Goal: Task Accomplishment & Management: Complete application form

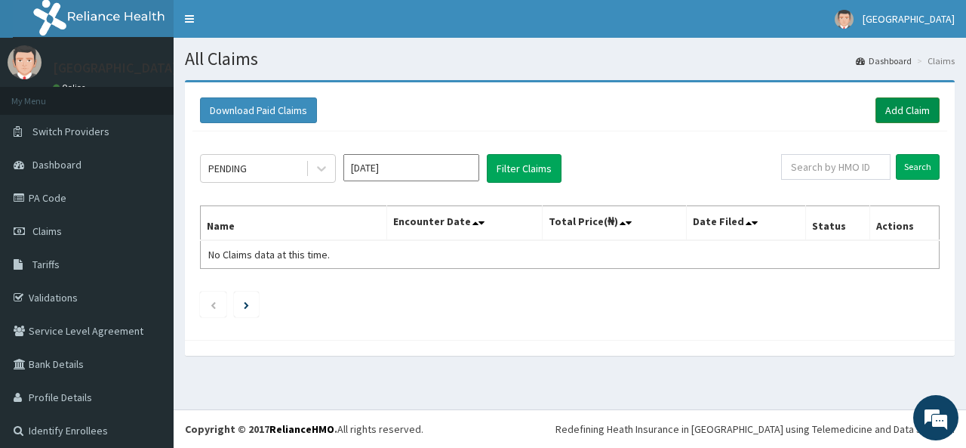
click at [877, 116] on link "Add Claim" at bounding box center [908, 110] width 64 height 26
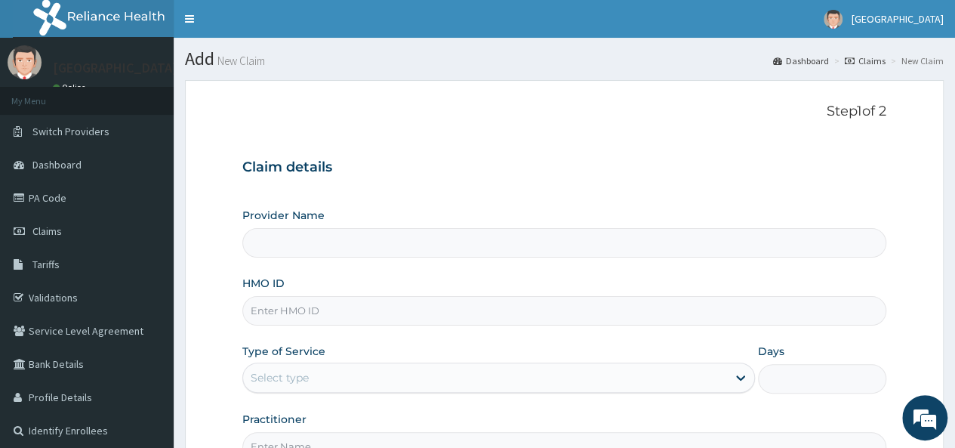
click at [545, 309] on input "HMO ID" at bounding box center [564, 310] width 644 height 29
type input "FBL/"
type input "[GEOGRAPHIC_DATA]"
type input "FBL/10348/A"
click at [689, 276] on div "HMO ID FBL/10348/A" at bounding box center [564, 301] width 644 height 50
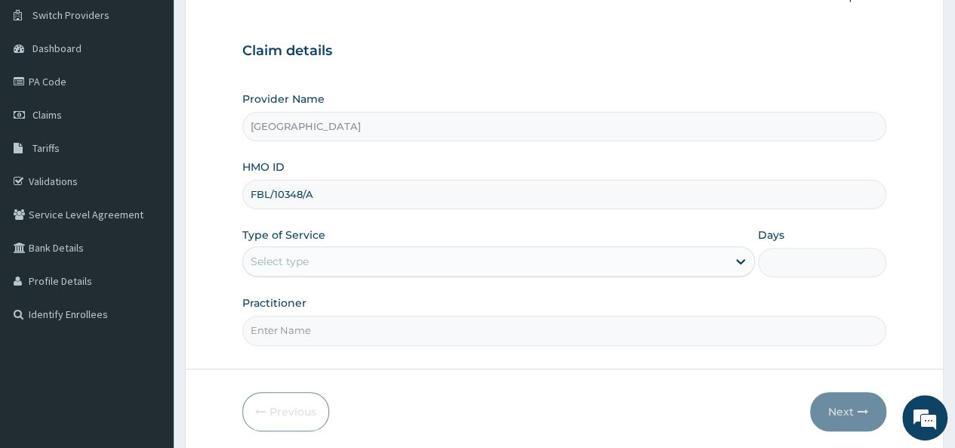
scroll to position [169, 0]
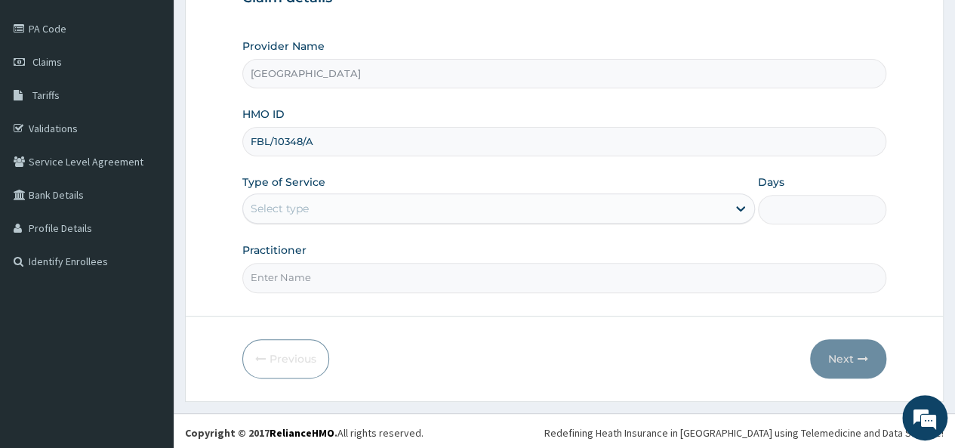
click at [442, 212] on div "Select type" at bounding box center [485, 208] width 484 height 24
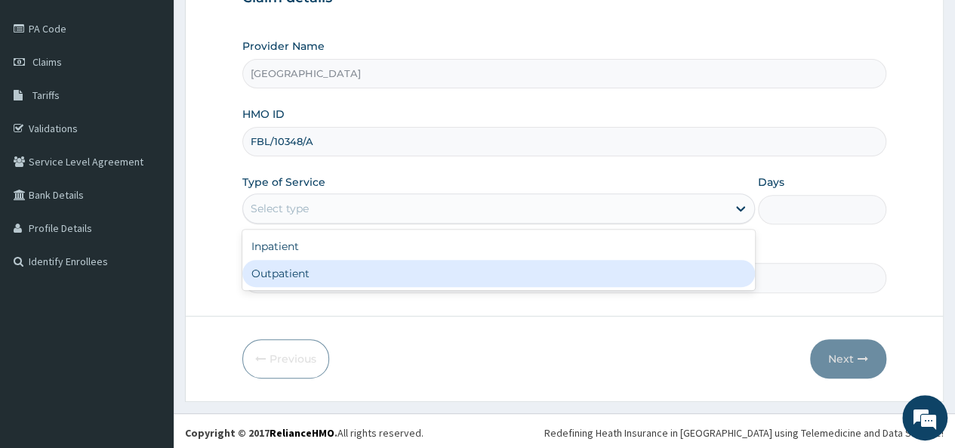
click at [397, 271] on div "Outpatient" at bounding box center [498, 273] width 513 height 27
type input "1"
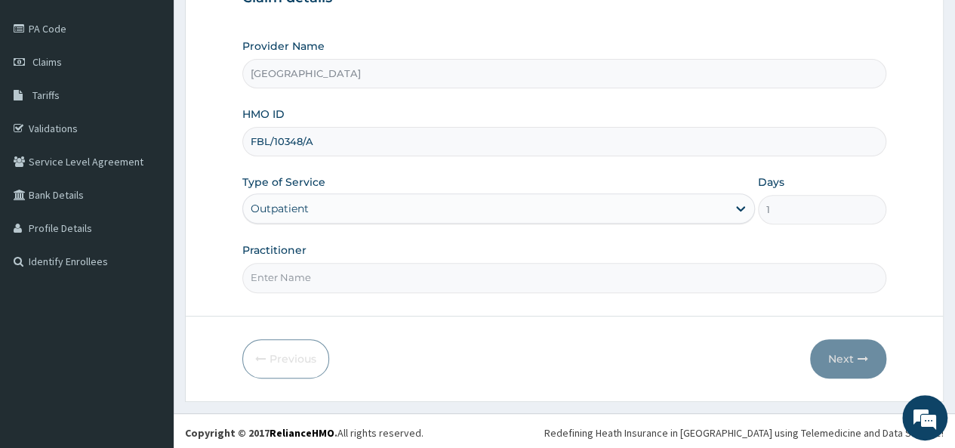
click at [367, 282] on input "Practitioner" at bounding box center [564, 277] width 644 height 29
type input "DR PEACE"
click at [846, 357] on button "Next" at bounding box center [848, 358] width 76 height 39
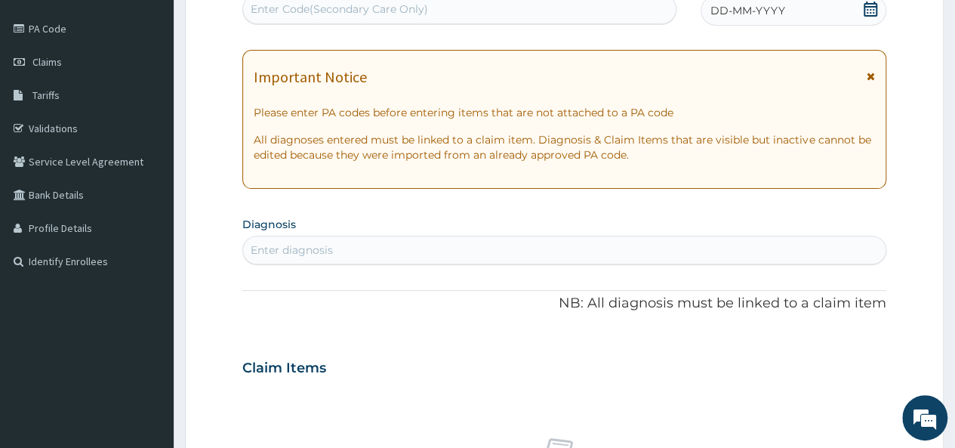
scroll to position [0, 0]
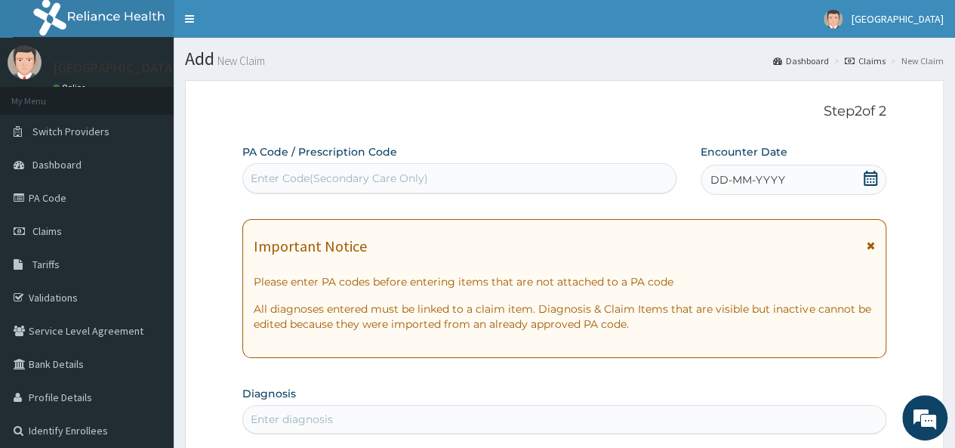
click at [834, 167] on div "DD-MM-YYYY" at bounding box center [794, 180] width 186 height 30
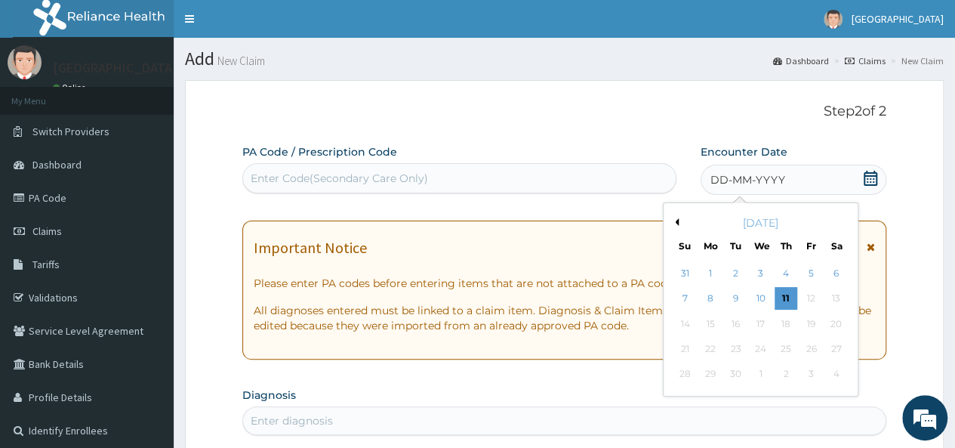
click at [678, 224] on div "September 2025" at bounding box center [761, 222] width 182 height 15
click at [677, 222] on button "Previous Month" at bounding box center [675, 222] width 8 height 8
click at [765, 379] on div "27" at bounding box center [760, 374] width 23 height 23
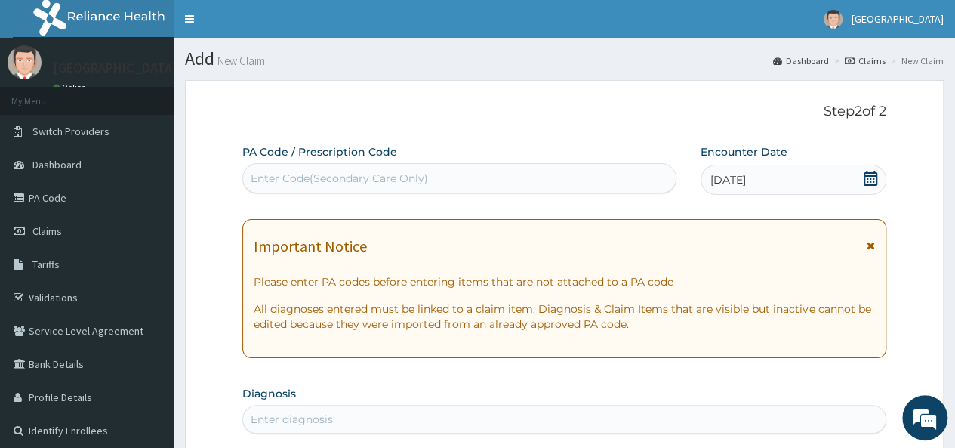
click at [870, 245] on icon at bounding box center [871, 245] width 8 height 11
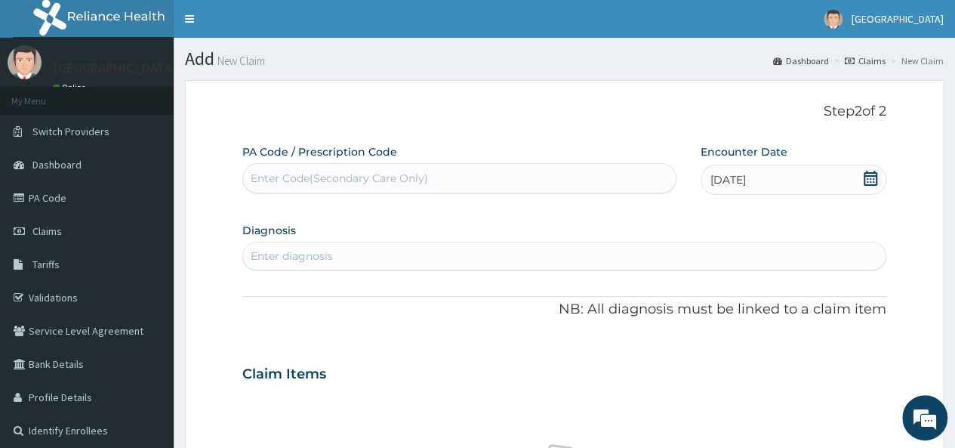
click at [655, 270] on div "PA Code / Prescription Code Enter Code(Secondary Care Only) Encounter Date 27-0…" at bounding box center [564, 453] width 644 height 618
click at [663, 262] on div "Enter diagnosis" at bounding box center [564, 256] width 643 height 24
type input "MALARIA"
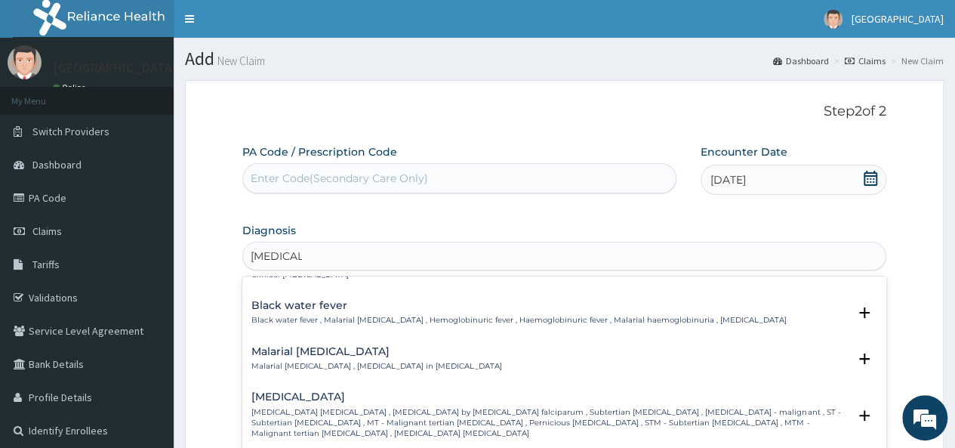
scroll to position [547, 0]
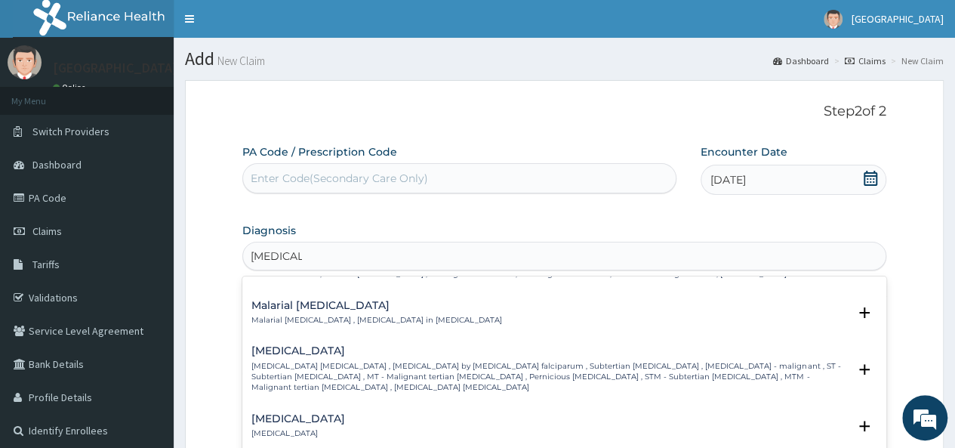
click at [322, 372] on p "Falciparum malaria , Malignant tertian malaria , Malaria by Plasmodium falcipar…" at bounding box center [549, 377] width 596 height 32
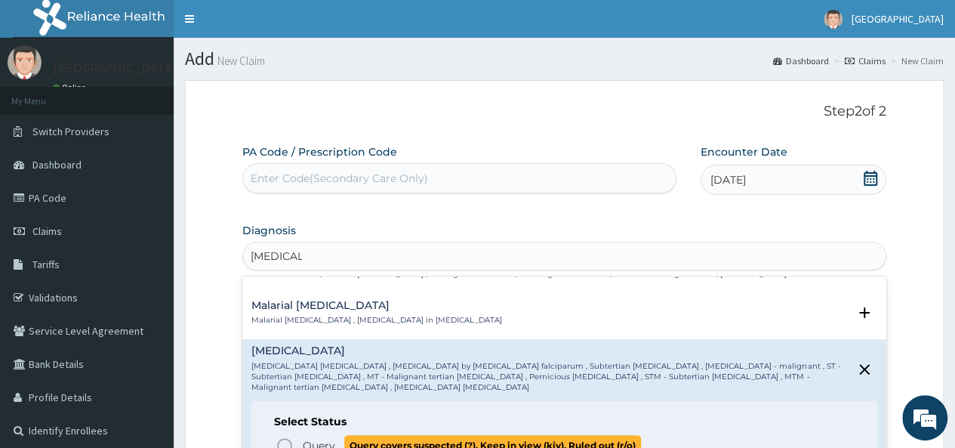
scroll to position [596, 0]
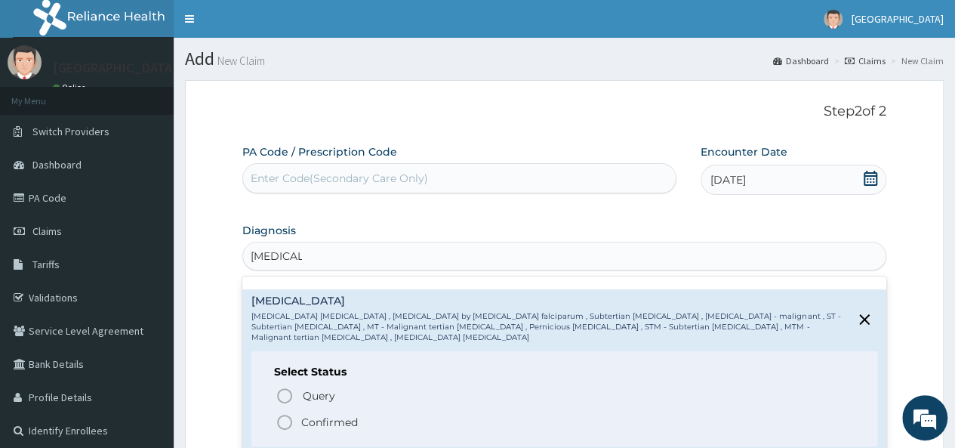
click at [304, 415] on p "Confirmed" at bounding box center [329, 422] width 57 height 15
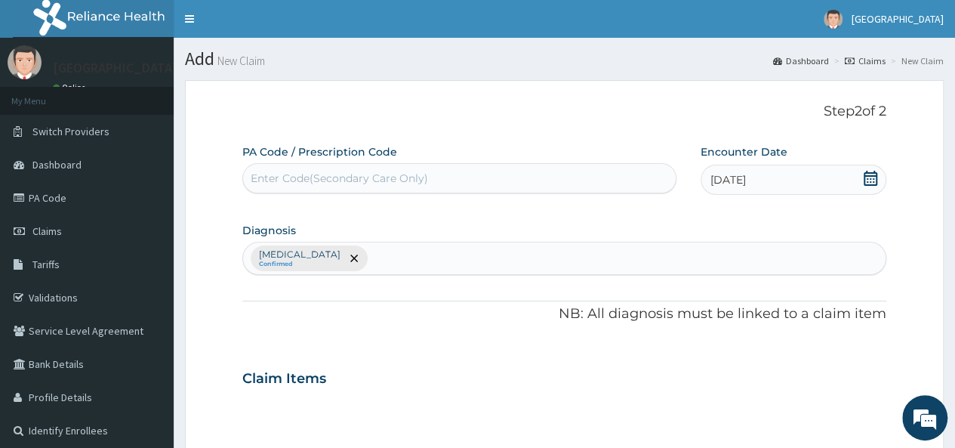
click at [371, 319] on p "NB: All diagnosis must be linked to a claim item" at bounding box center [564, 314] width 644 height 20
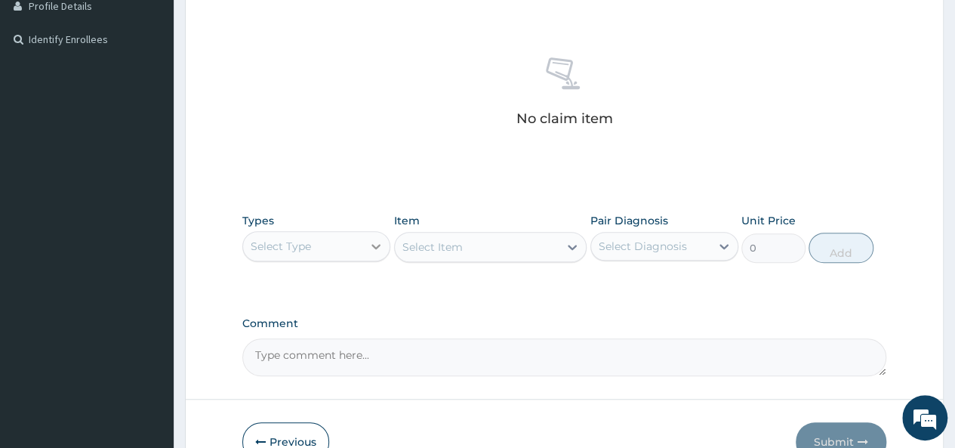
click at [370, 246] on icon at bounding box center [375, 246] width 15 height 15
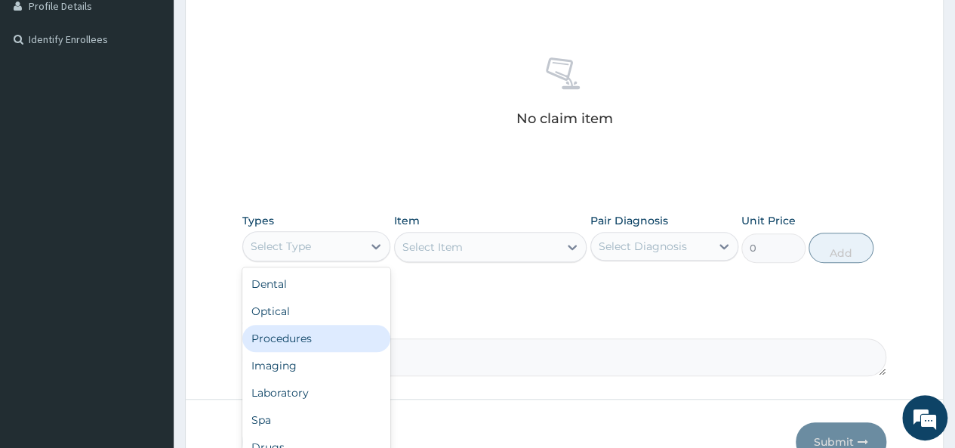
click at [296, 337] on div "Procedures" at bounding box center [316, 338] width 148 height 27
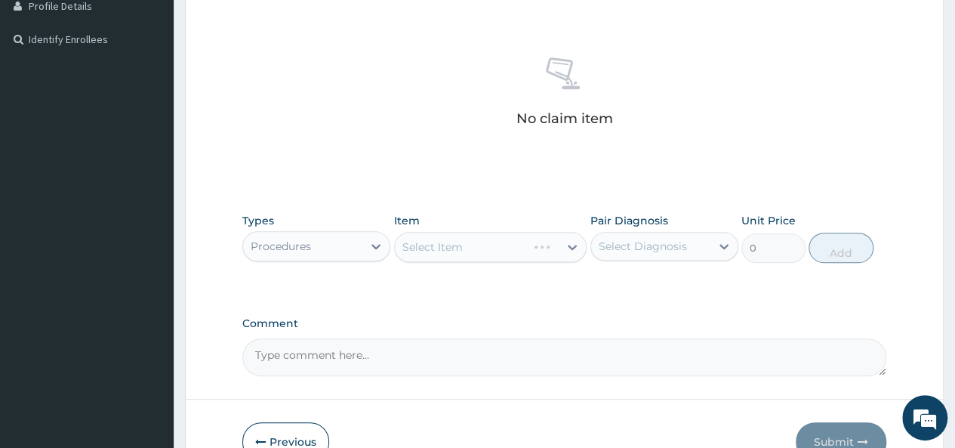
click at [459, 252] on div "Select Item" at bounding box center [490, 247] width 193 height 30
click at [569, 245] on icon at bounding box center [572, 246] width 15 height 15
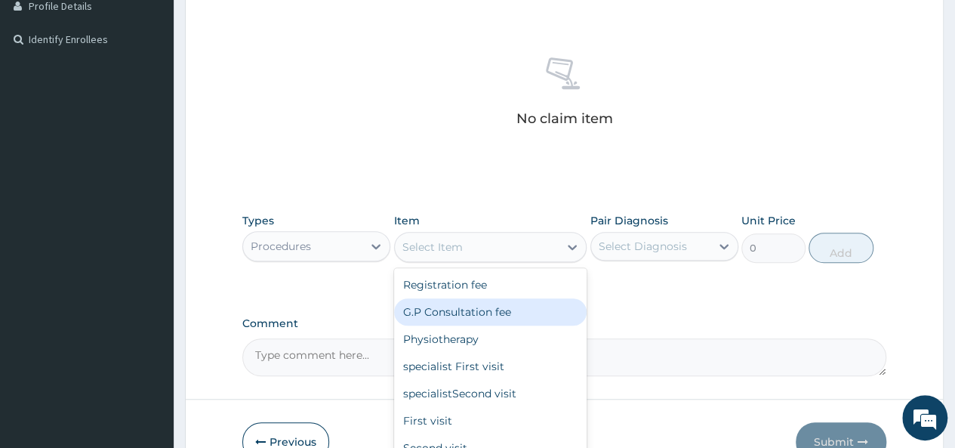
click at [496, 314] on div "G.P Consultation fee" at bounding box center [490, 311] width 193 height 27
type input "2000"
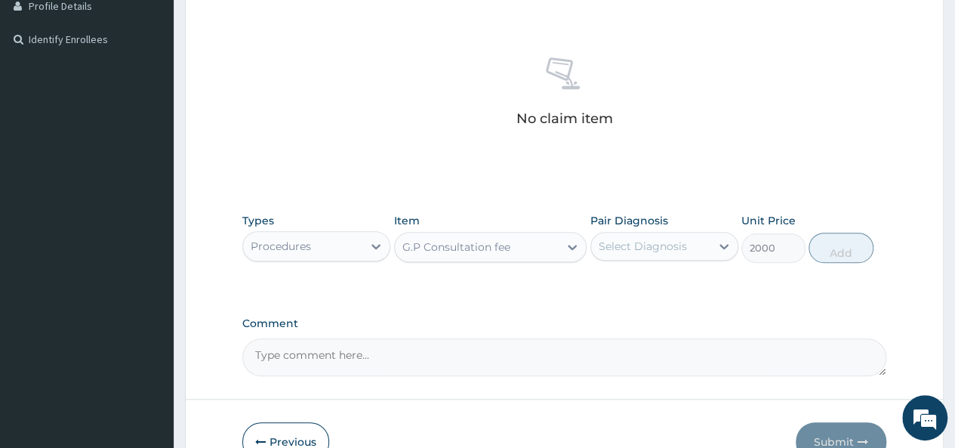
click at [615, 254] on div "Select Diagnosis" at bounding box center [650, 246] width 119 height 24
click at [606, 291] on div "Falciparum malaria" at bounding box center [664, 285] width 148 height 31
checkbox input "true"
click at [843, 242] on button "Add" at bounding box center [841, 248] width 64 height 30
type input "0"
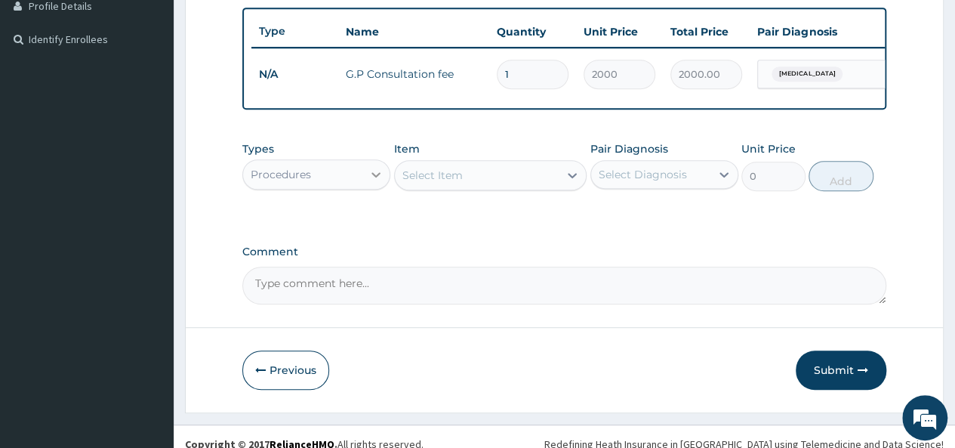
click at [378, 182] on icon at bounding box center [375, 174] width 15 height 15
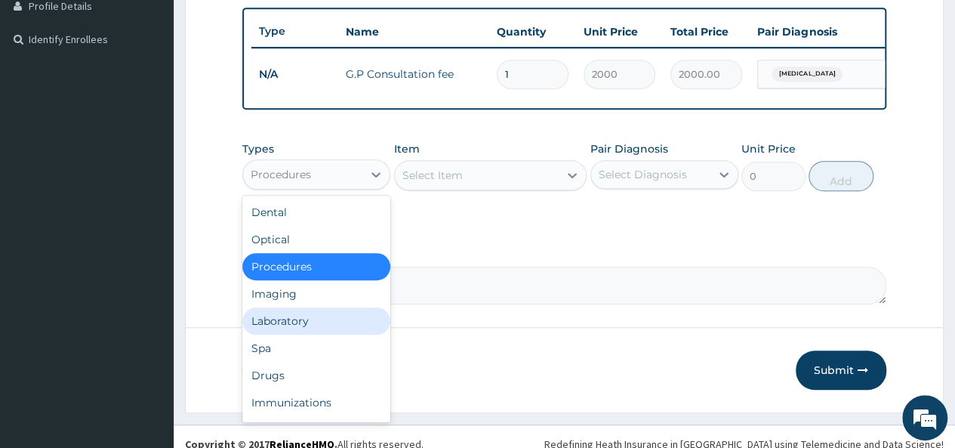
click at [294, 327] on div "Laboratory" at bounding box center [316, 320] width 148 height 27
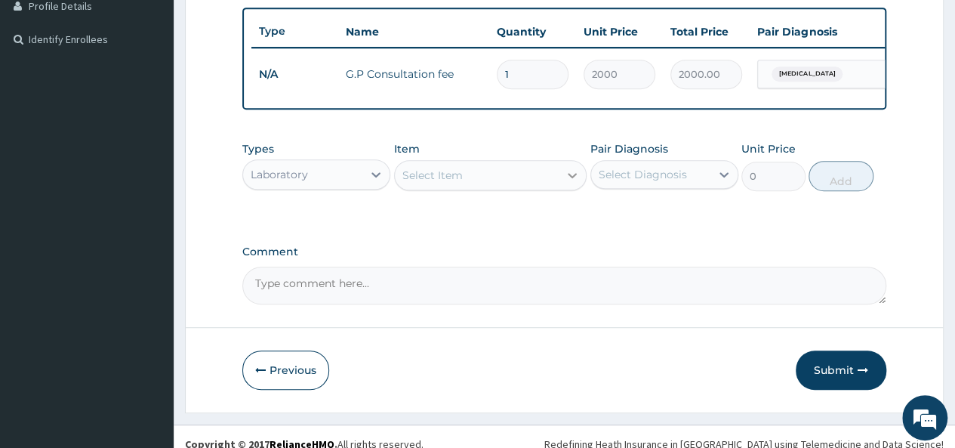
click at [574, 178] on icon at bounding box center [572, 175] width 9 height 5
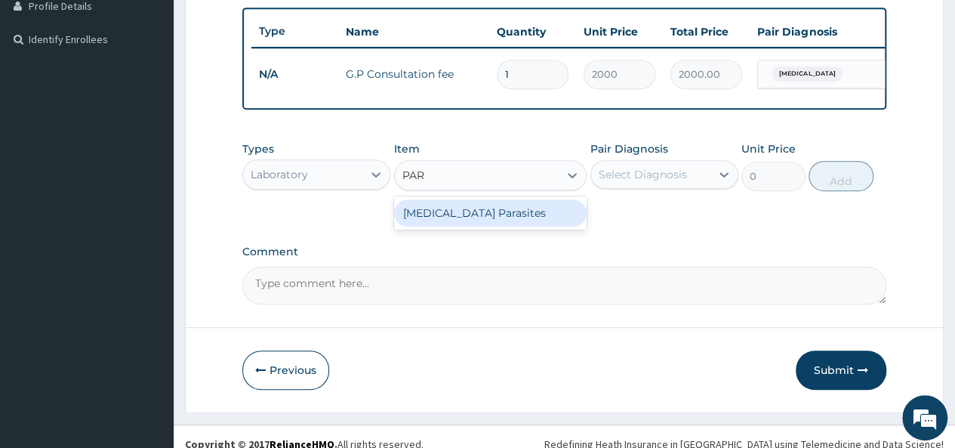
type input "PARA"
click at [510, 227] on div "Malaria Parasites" at bounding box center [490, 212] width 193 height 27
type input "1000"
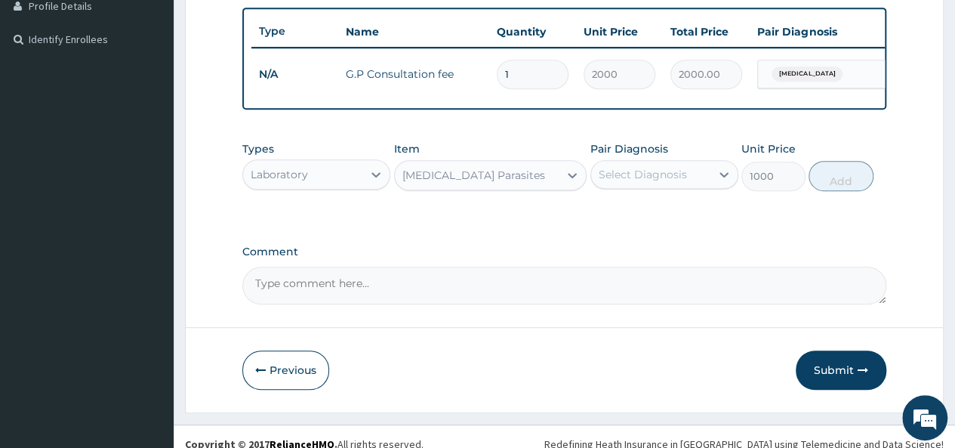
click at [680, 182] on div "Select Diagnosis" at bounding box center [643, 174] width 88 height 15
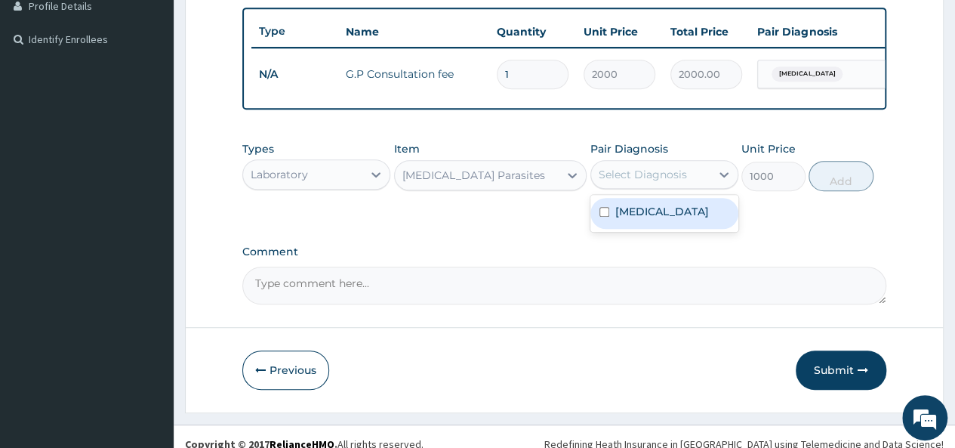
click at [695, 229] on div "Falciparum malaria" at bounding box center [664, 213] width 148 height 31
checkbox input "true"
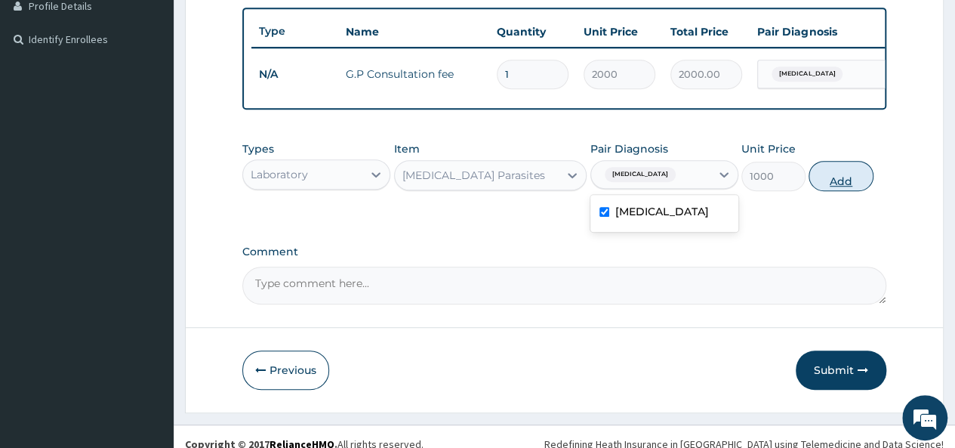
click at [841, 188] on button "Add" at bounding box center [841, 176] width 64 height 30
type input "0"
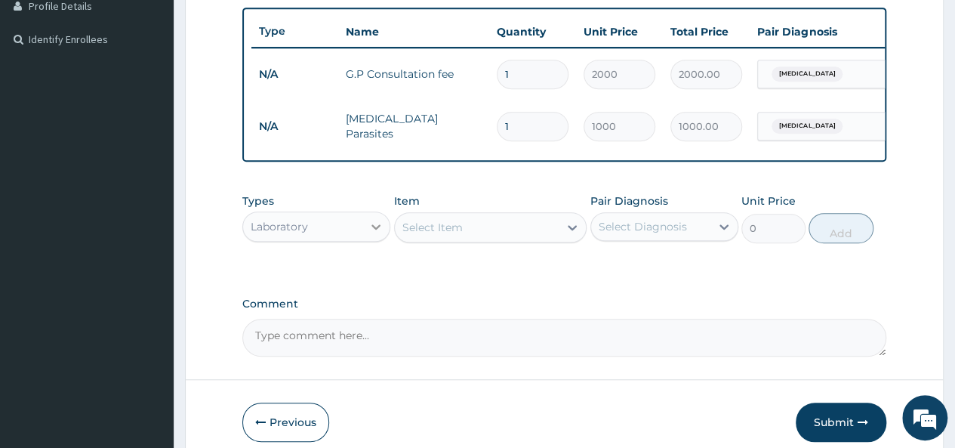
click at [364, 230] on div at bounding box center [375, 226] width 27 height 27
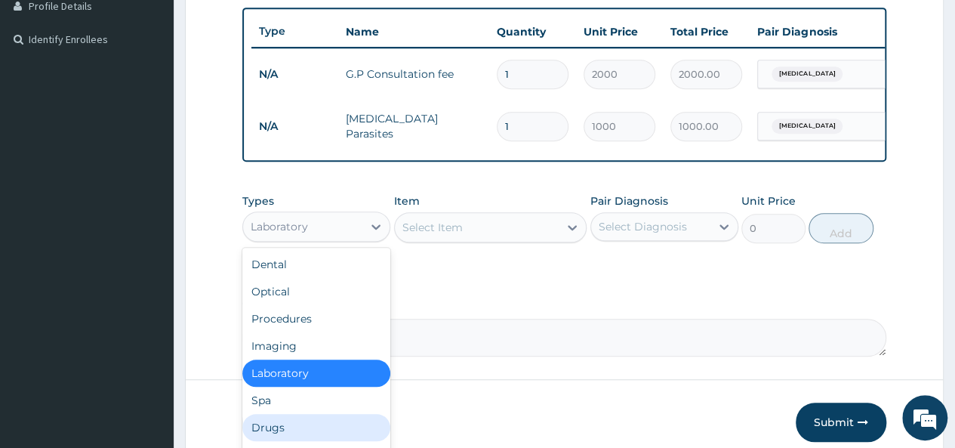
click at [288, 425] on div "Drugs" at bounding box center [316, 427] width 148 height 27
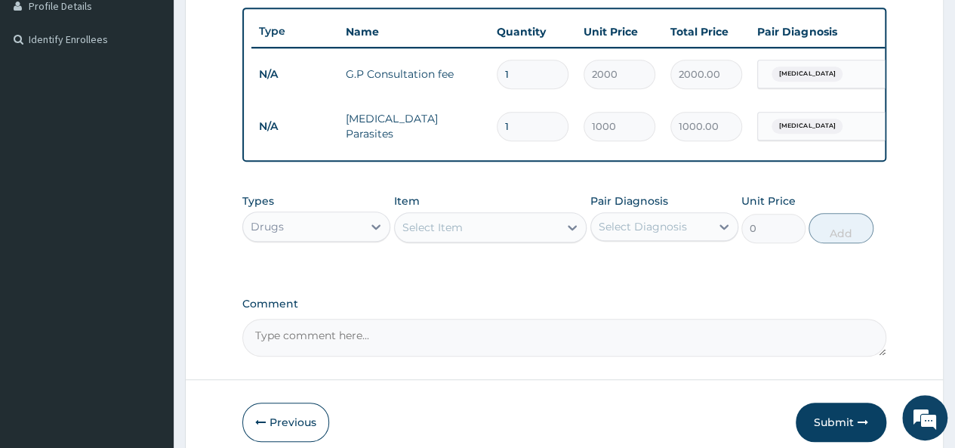
click at [501, 239] on div "Select Item" at bounding box center [477, 227] width 165 height 24
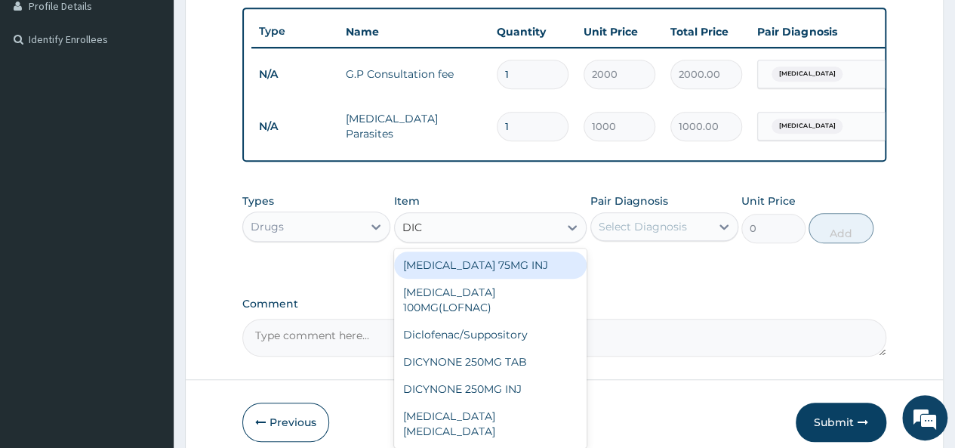
type input "DICL"
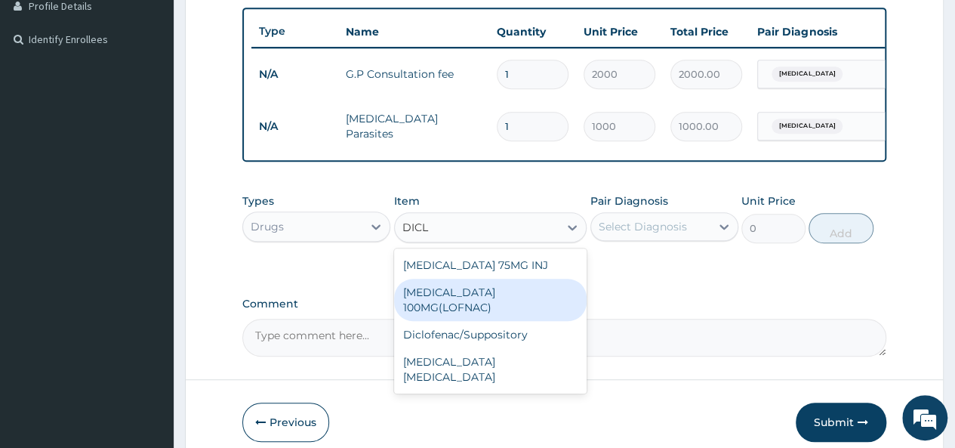
click at [491, 298] on div "DICLOFENAC SODIUM 100MG(LOFNAC)" at bounding box center [490, 300] width 193 height 42
type input "50"
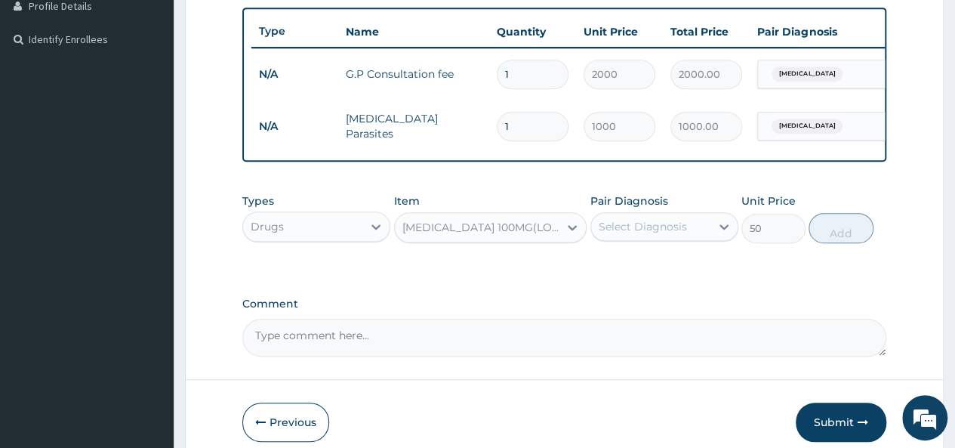
click at [621, 234] on div "Select Diagnosis" at bounding box center [643, 226] width 88 height 15
click at [621, 271] on label "Falciparum malaria" at bounding box center [662, 263] width 94 height 15
checkbox input "true"
click at [834, 238] on button "Add" at bounding box center [841, 228] width 64 height 30
type input "0"
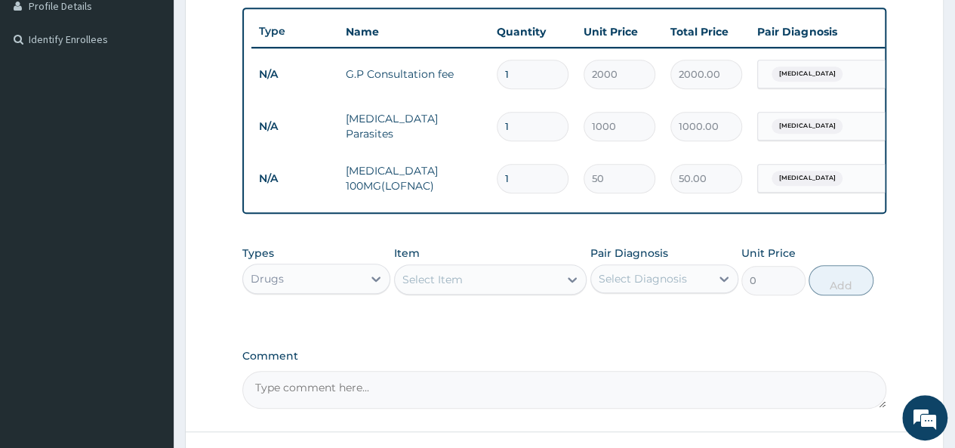
type input "10"
type input "500.00"
type input "10"
click at [506, 291] on div "Select Item" at bounding box center [477, 279] width 165 height 24
type input "ARTE"
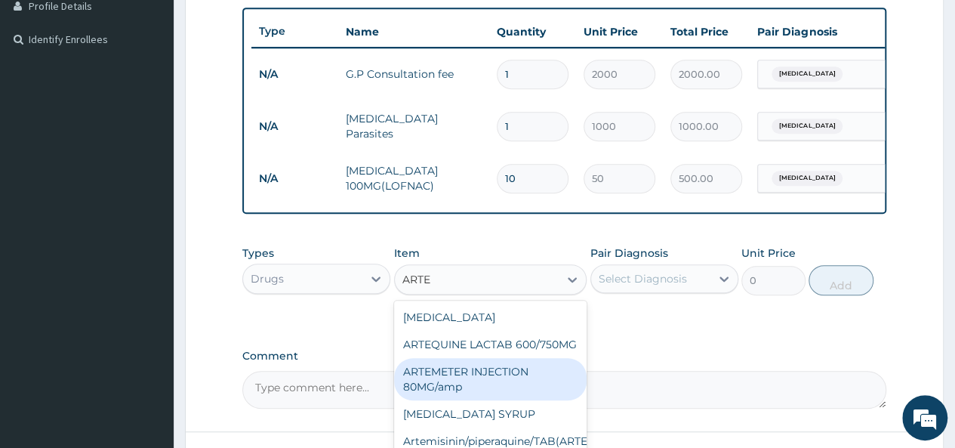
click at [435, 400] on div "ARTEMETER INJECTION 80MG/amp" at bounding box center [490, 379] width 193 height 42
type input "650"
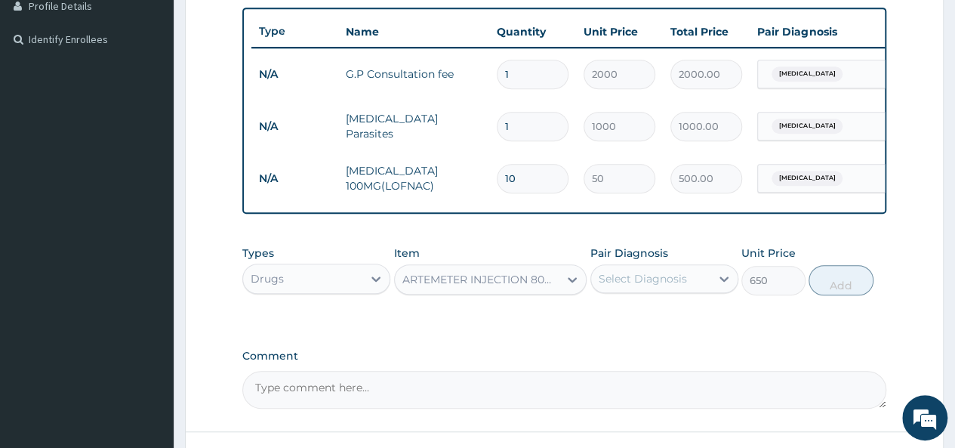
click at [666, 286] on div "Select Diagnosis" at bounding box center [643, 278] width 88 height 15
click at [652, 323] on label "Falciparum malaria" at bounding box center [662, 315] width 94 height 15
checkbox input "true"
click at [856, 295] on button "Add" at bounding box center [841, 280] width 64 height 30
type input "0"
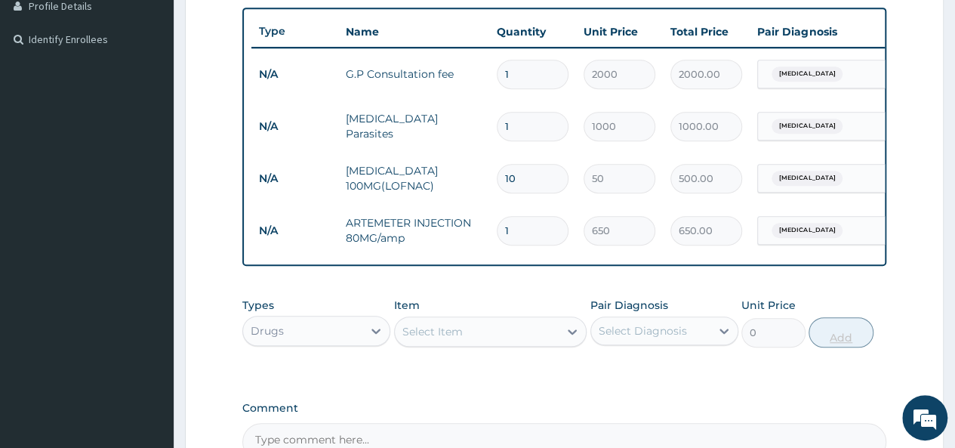
type input "0.00"
type input "6"
type input "3900.00"
type input "6"
click at [587, 298] on div "PA Code / Prescription Code Enter Code(Secondary Care Only) Encounter Date 27-0…" at bounding box center [564, 106] width 644 height 707
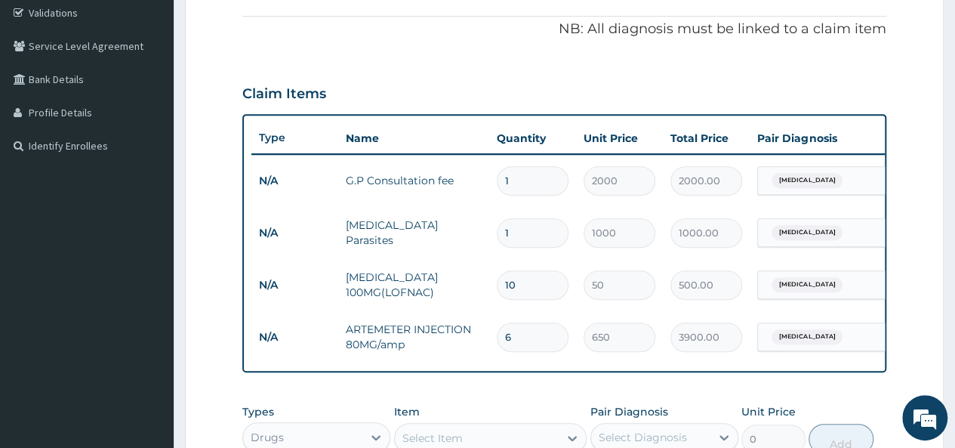
scroll to position [89, 0]
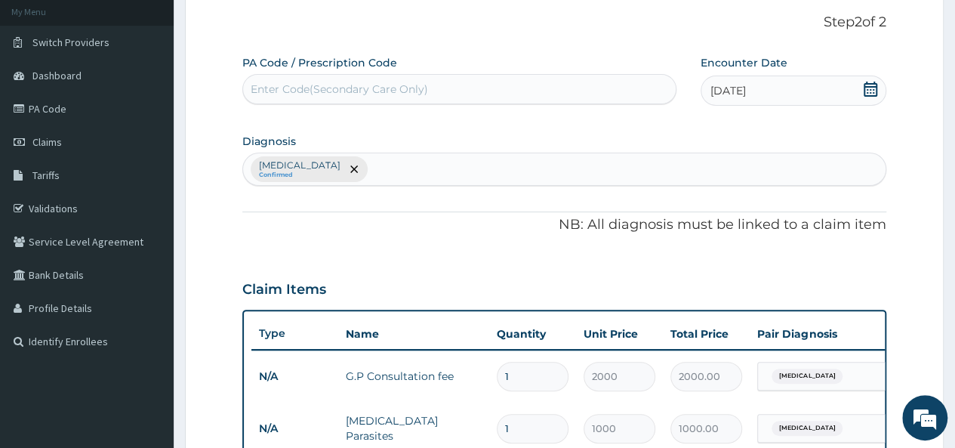
click at [475, 165] on div "Falciparum malaria Confirmed" at bounding box center [564, 169] width 643 height 32
type input "HEAD"
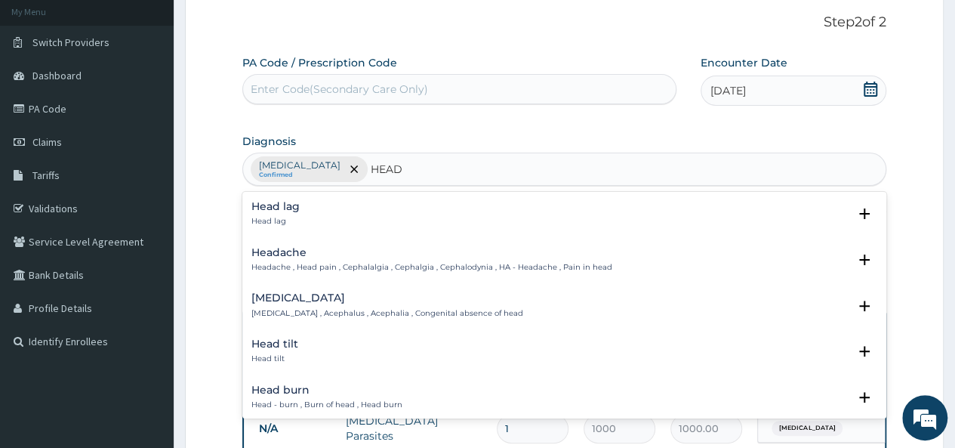
click at [304, 247] on h4 "Headache" at bounding box center [431, 252] width 361 height 11
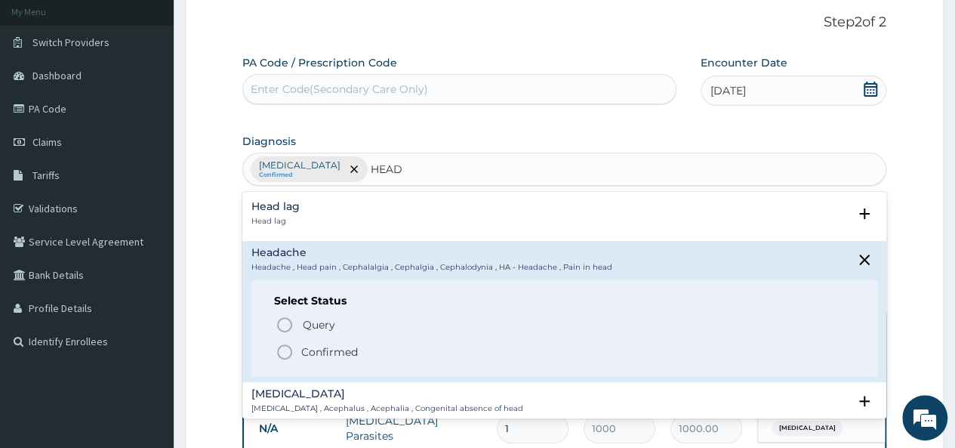
click at [299, 349] on span "Confirmed" at bounding box center [565, 352] width 579 height 18
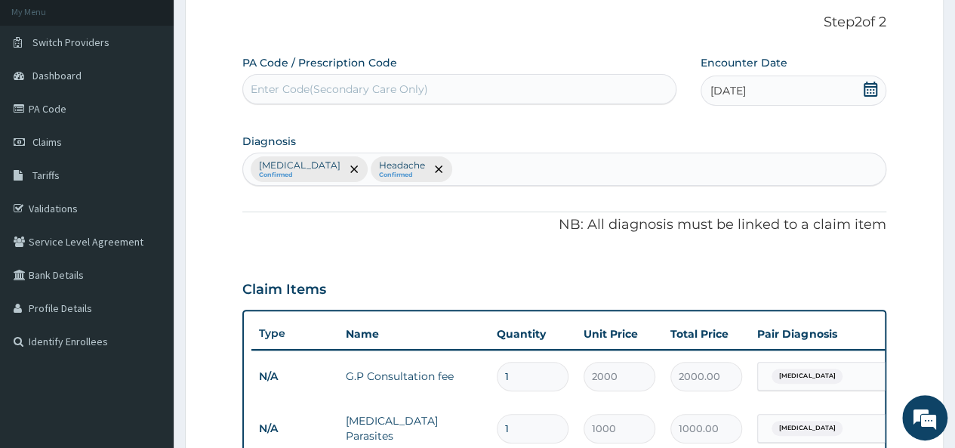
click at [635, 283] on div "Claim Items" at bounding box center [564, 286] width 644 height 39
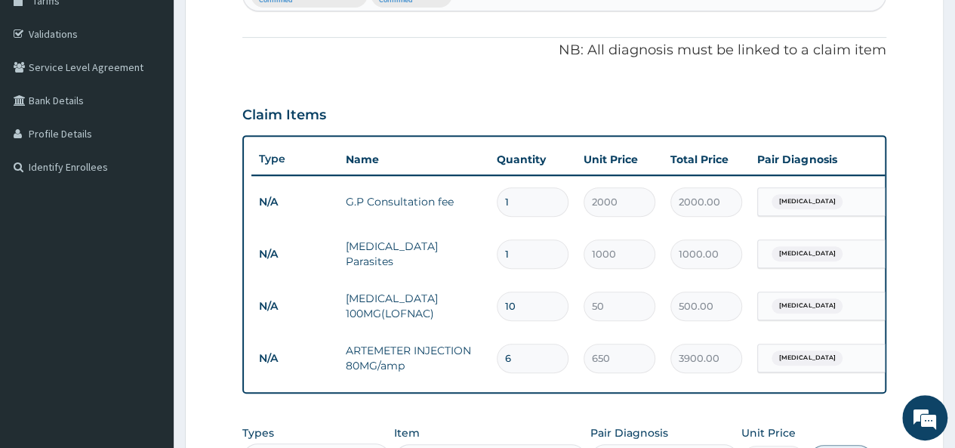
scroll to position [270, 0]
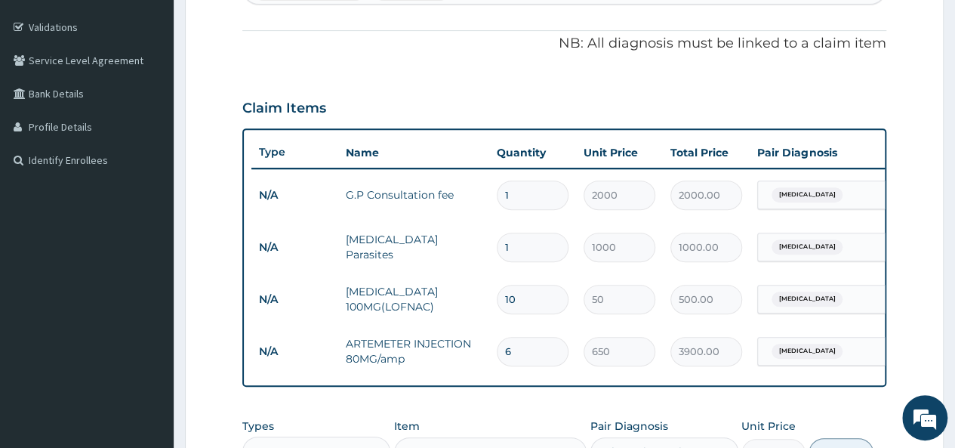
click at [814, 301] on span "Falciparum malaria" at bounding box center [807, 298] width 71 height 15
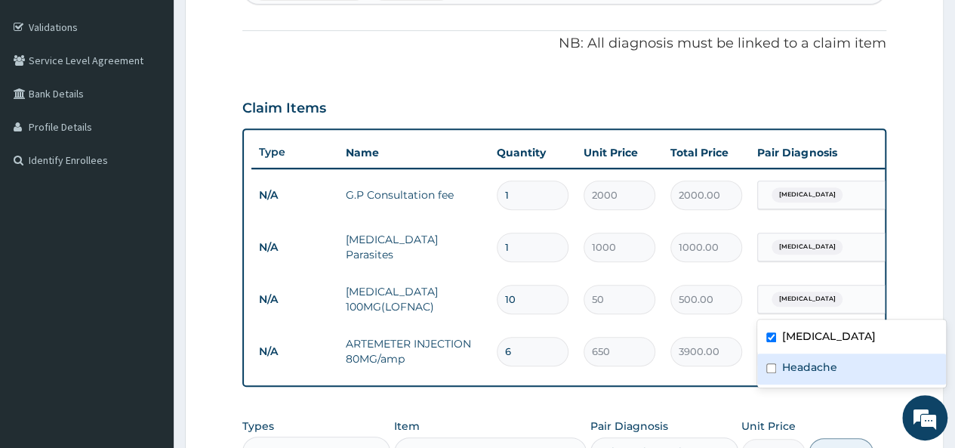
click at [779, 368] on div "Headache" at bounding box center [851, 368] width 189 height 31
checkbox input "true"
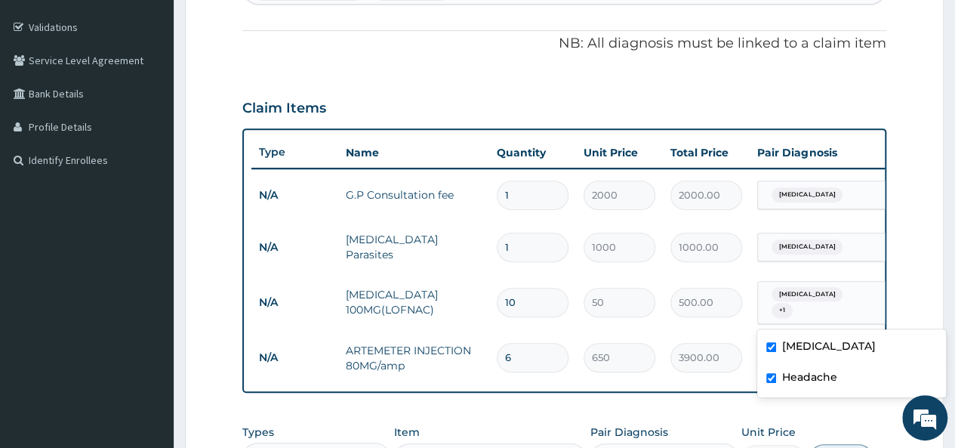
click at [905, 304] on form "Step 2 of 2 PA Code / Prescription Code Enter Code(Secondary Care Only) Encount…" at bounding box center [564, 253] width 759 height 886
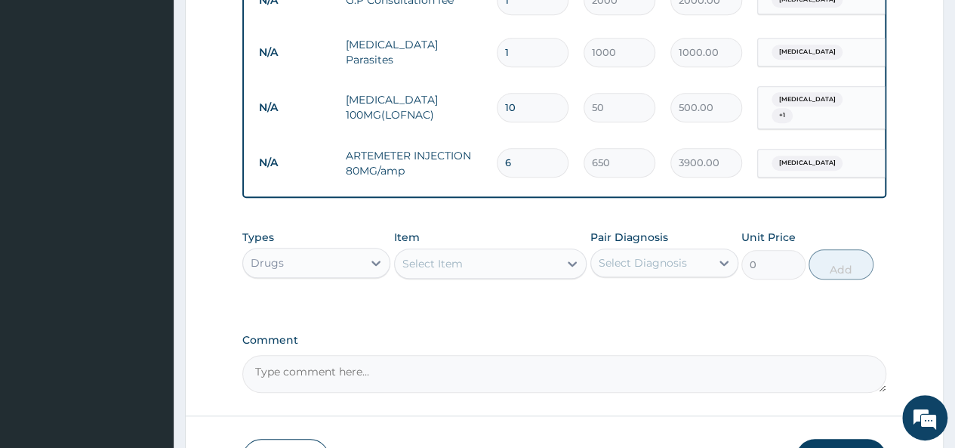
scroll to position [578, 0]
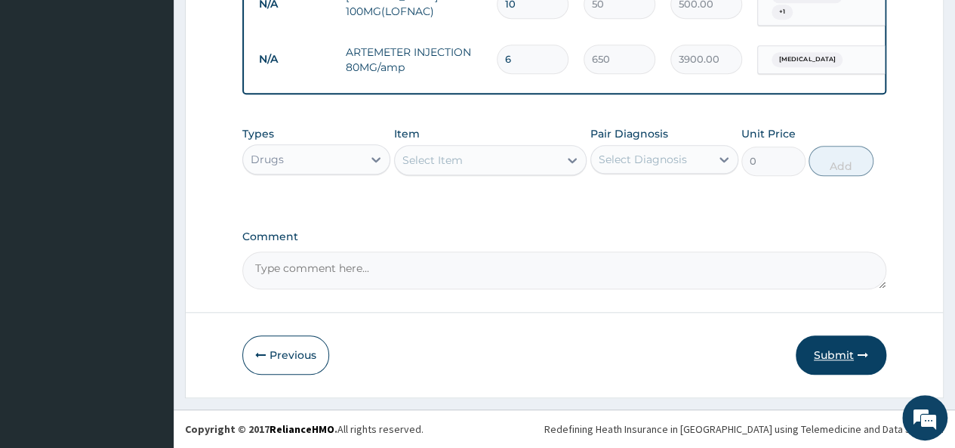
click at [843, 345] on button "Submit" at bounding box center [841, 354] width 91 height 39
